Goal: Navigation & Orientation: Find specific page/section

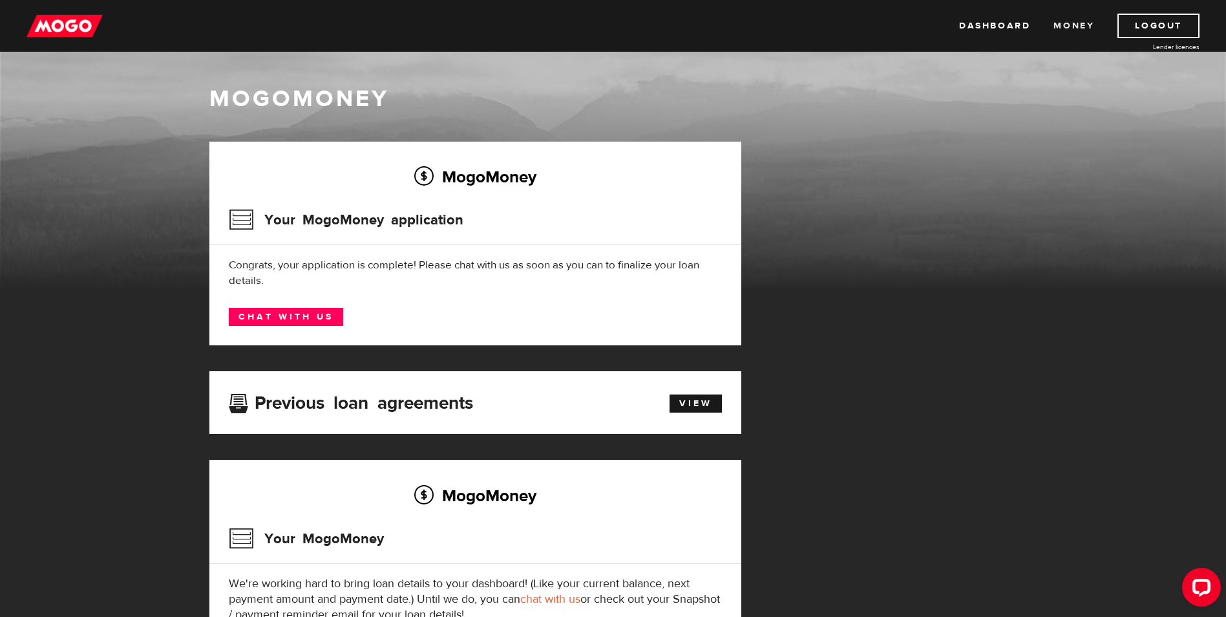
click at [1065, 30] on link "Money" at bounding box center [1074, 26] width 41 height 25
click at [1008, 27] on link "Dashboard" at bounding box center [994, 26] width 71 height 25
